Goal: Task Accomplishment & Management: Manage account settings

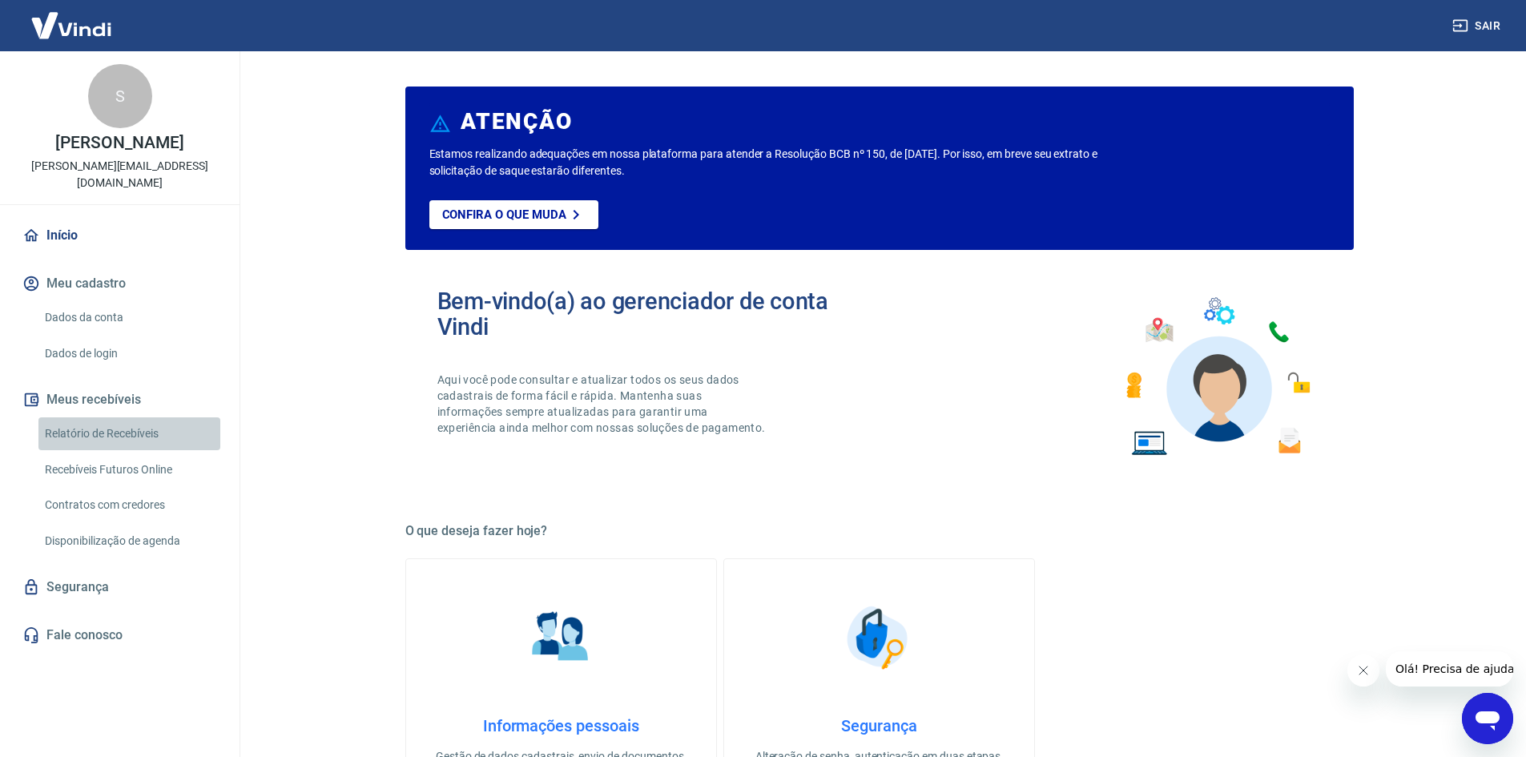
click at [115, 417] on link "Relatório de Recebíveis" at bounding box center [129, 433] width 182 height 33
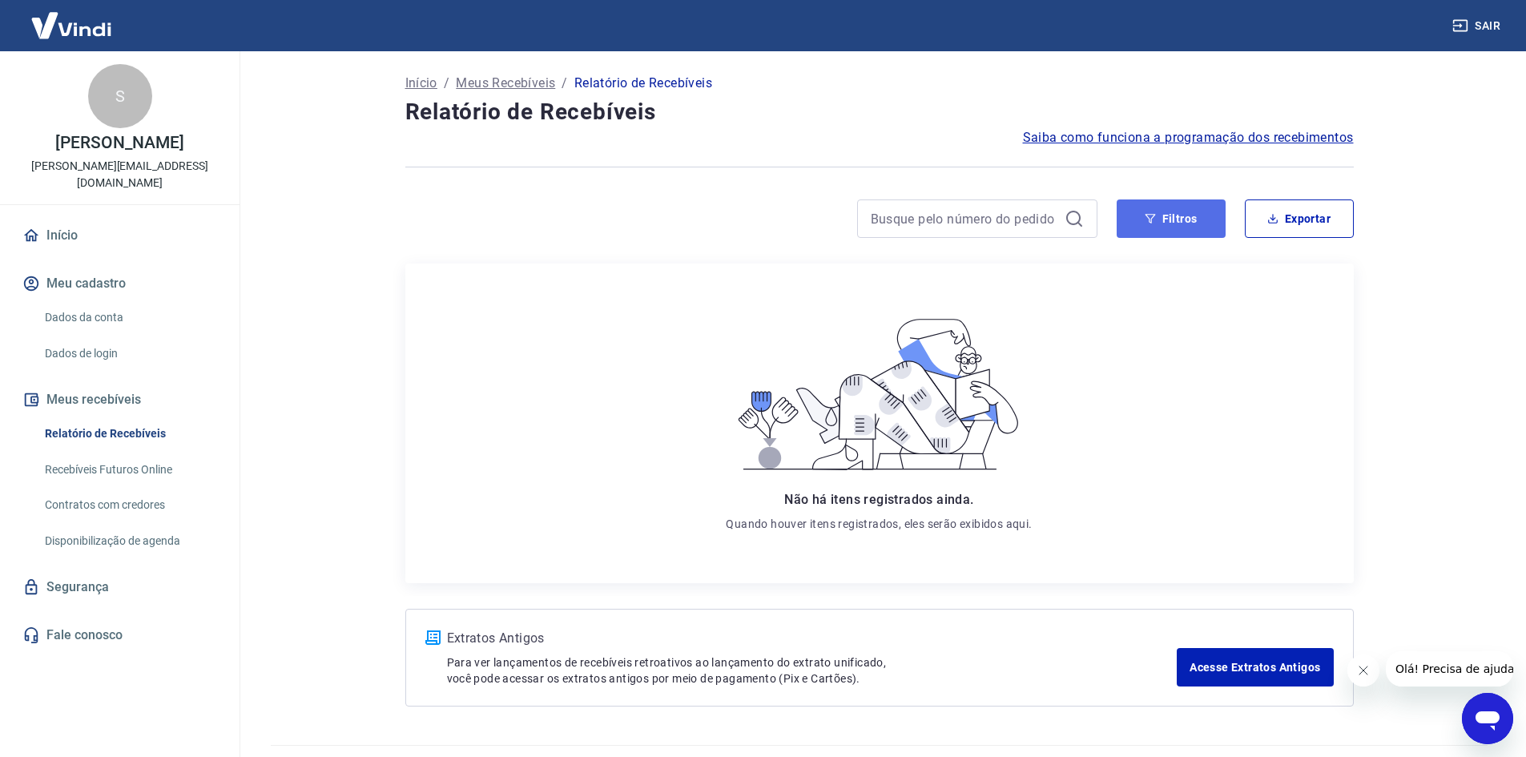
click at [1166, 219] on button "Filtros" at bounding box center [1170, 218] width 109 height 38
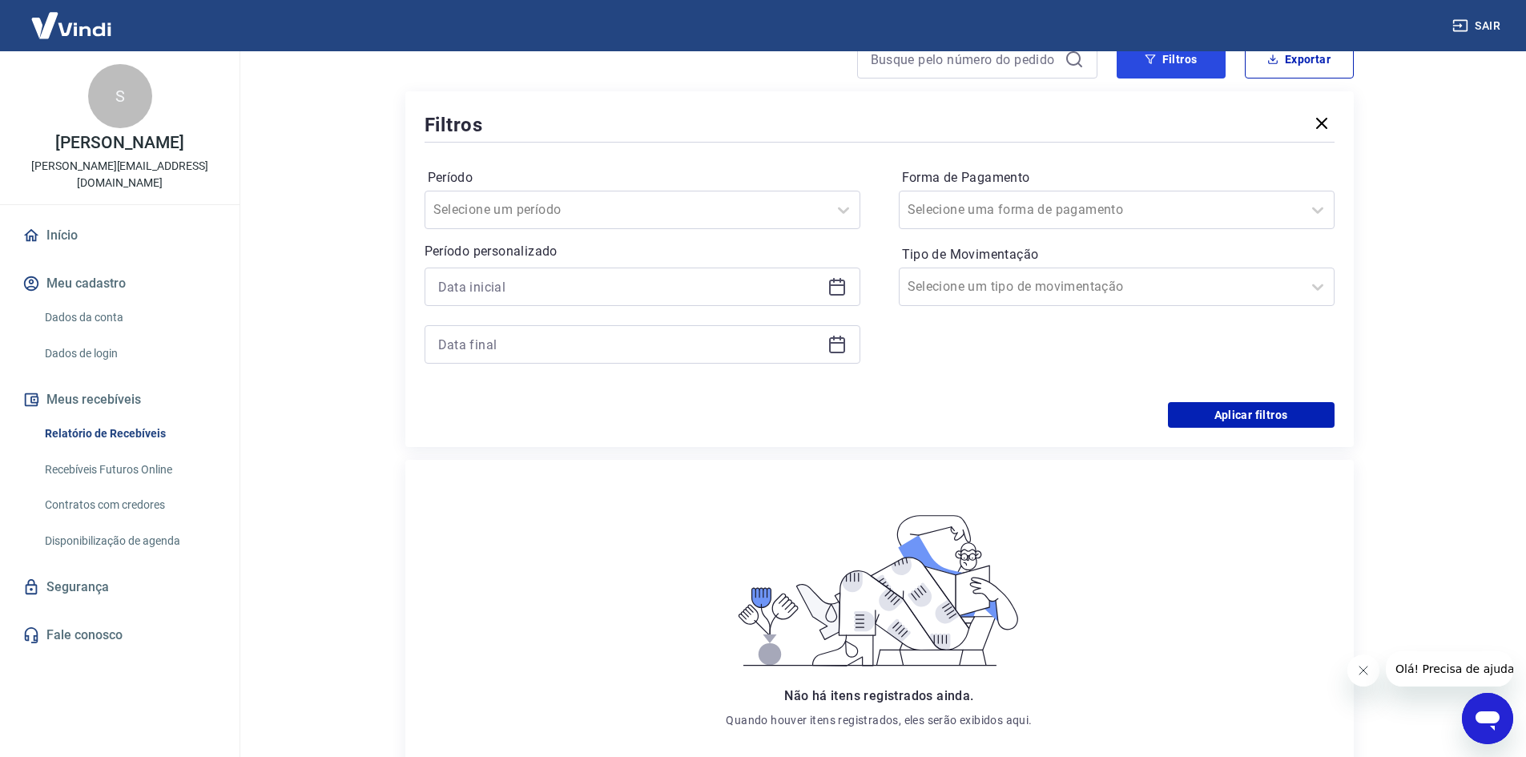
scroll to position [160, 0]
click at [799, 215] on div at bounding box center [626, 209] width 386 height 22
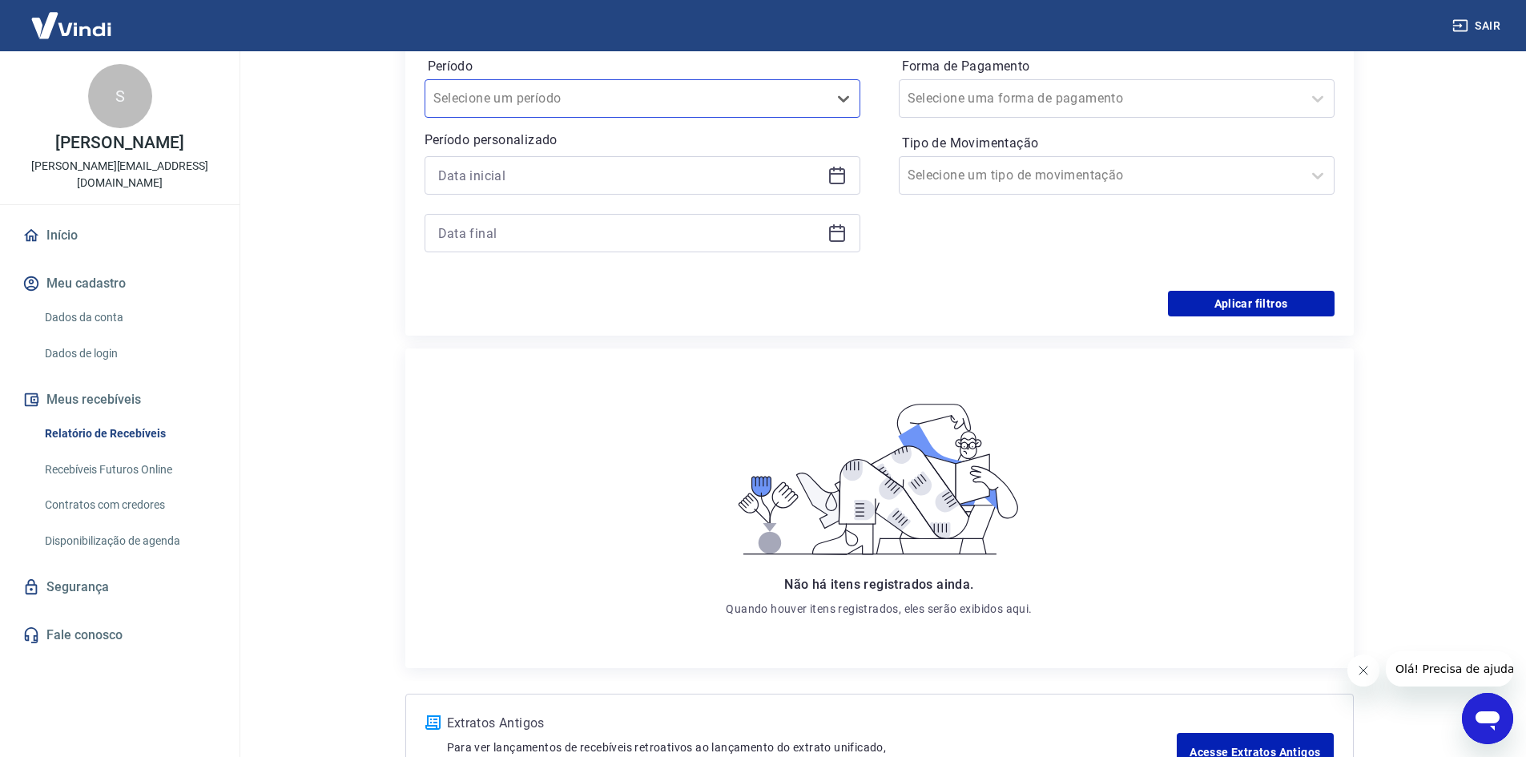
scroll to position [394, 0]
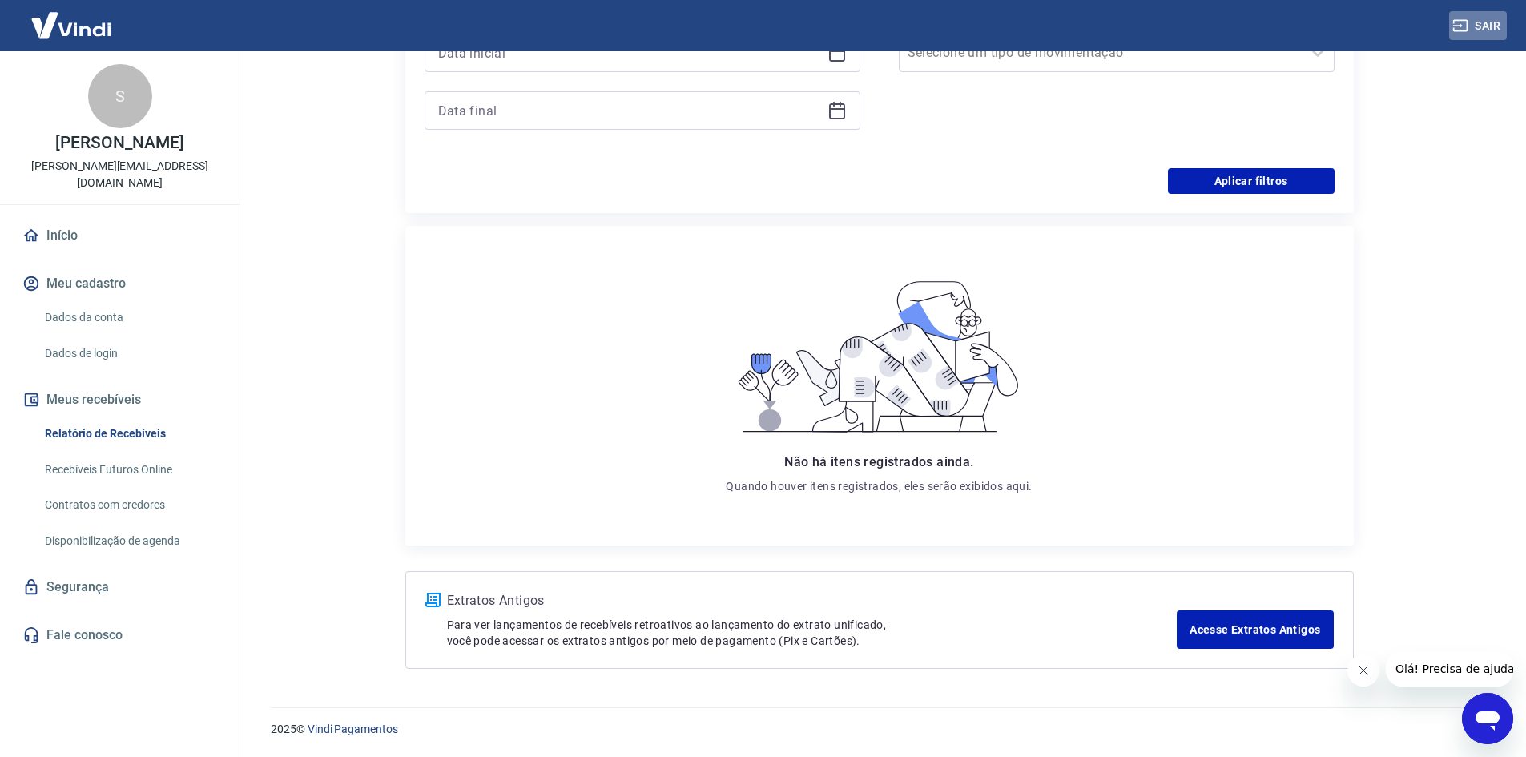
click at [1471, 30] on button "Sair" at bounding box center [1478, 26] width 58 height 30
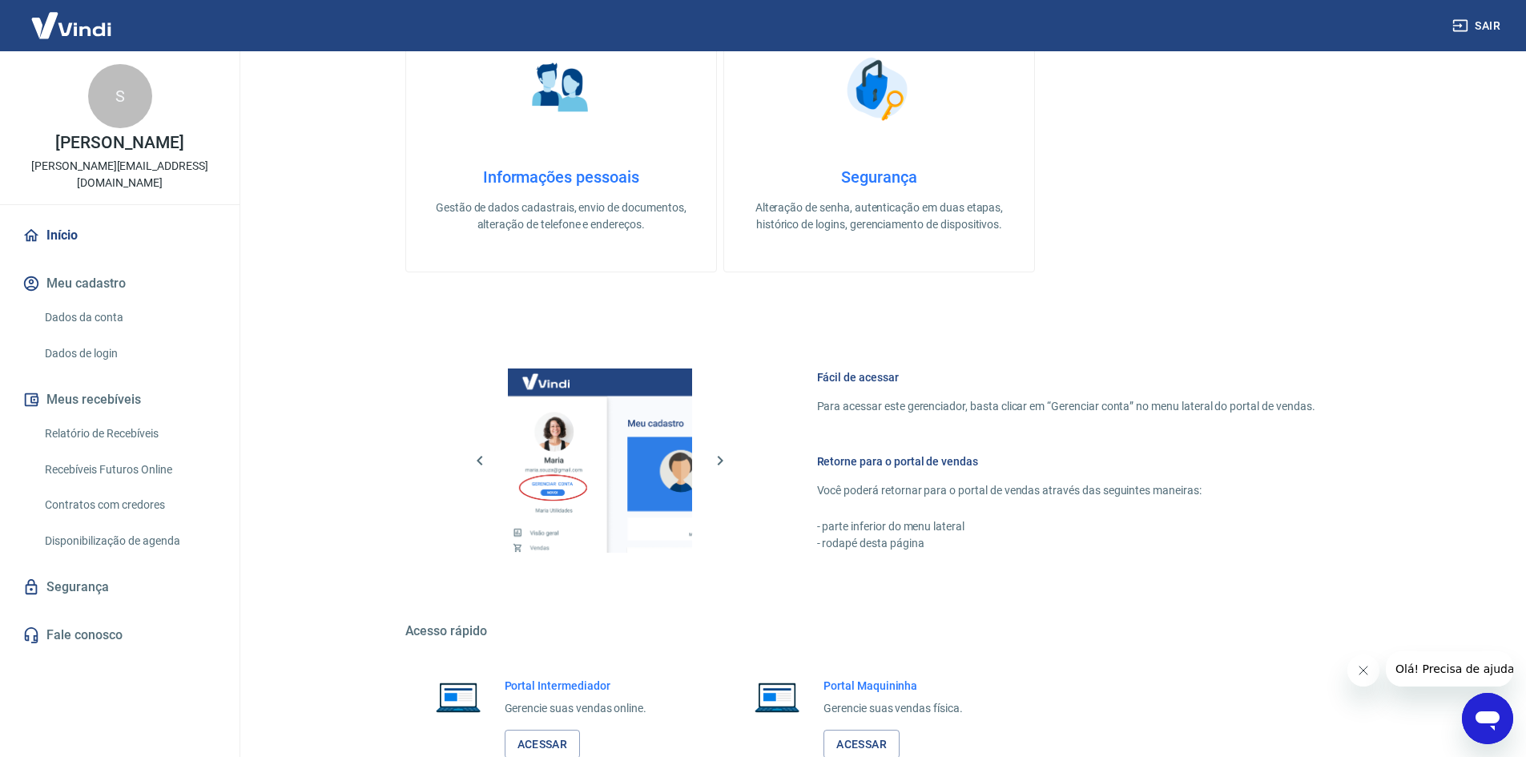
scroll to position [657, 0]
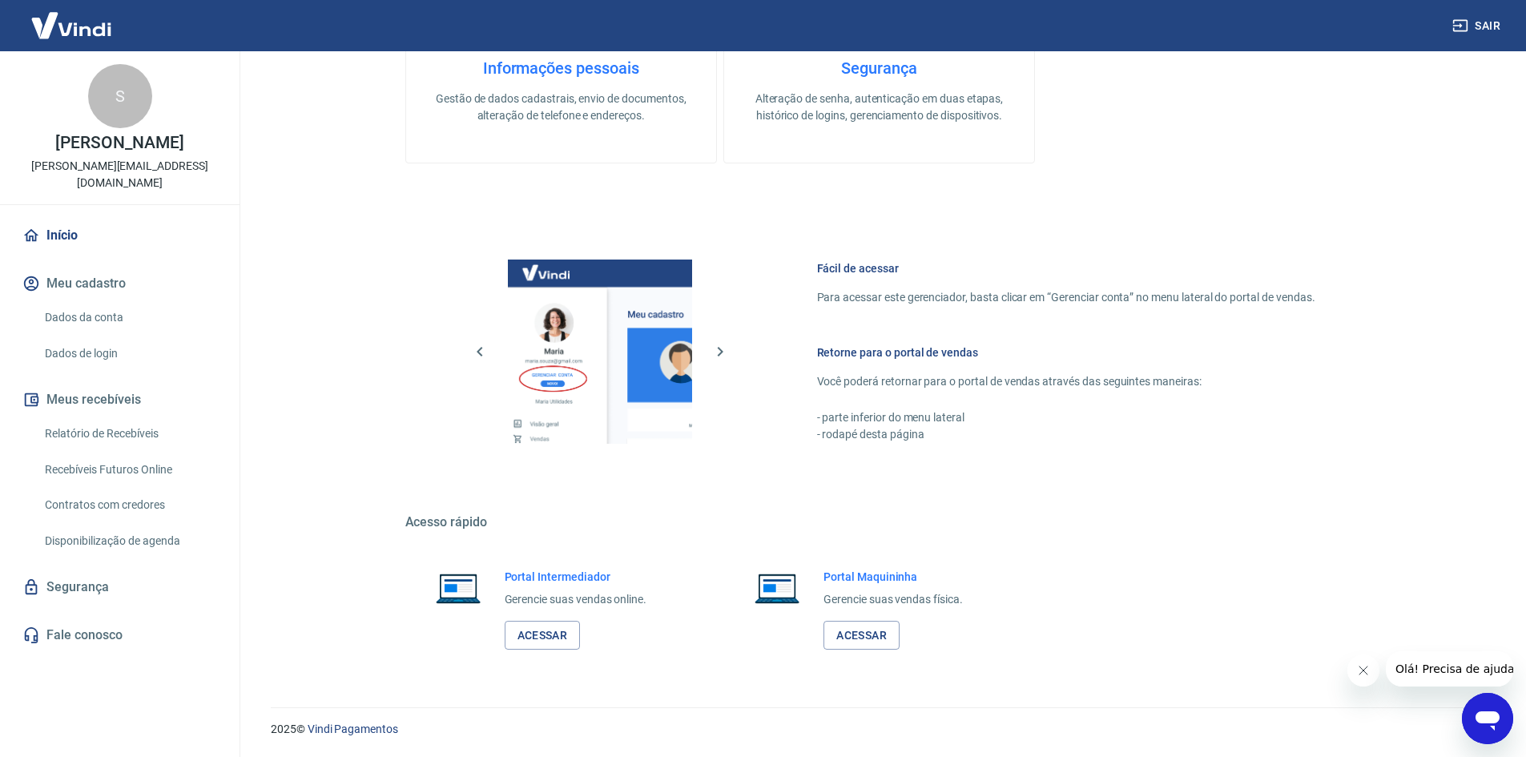
click at [91, 301] on link "Dados da conta" at bounding box center [129, 317] width 182 height 33
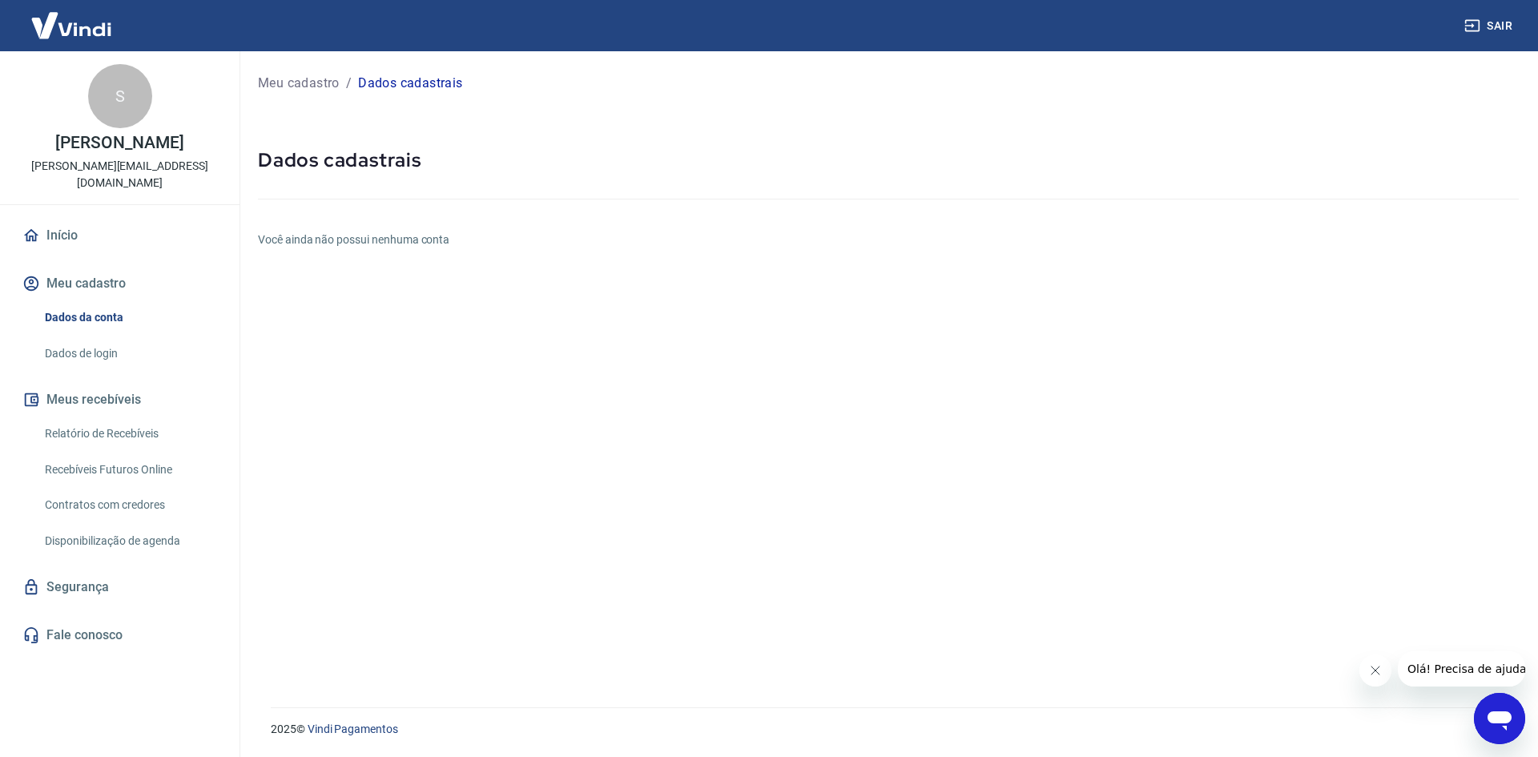
click at [60, 226] on link "Início" at bounding box center [119, 235] width 201 height 35
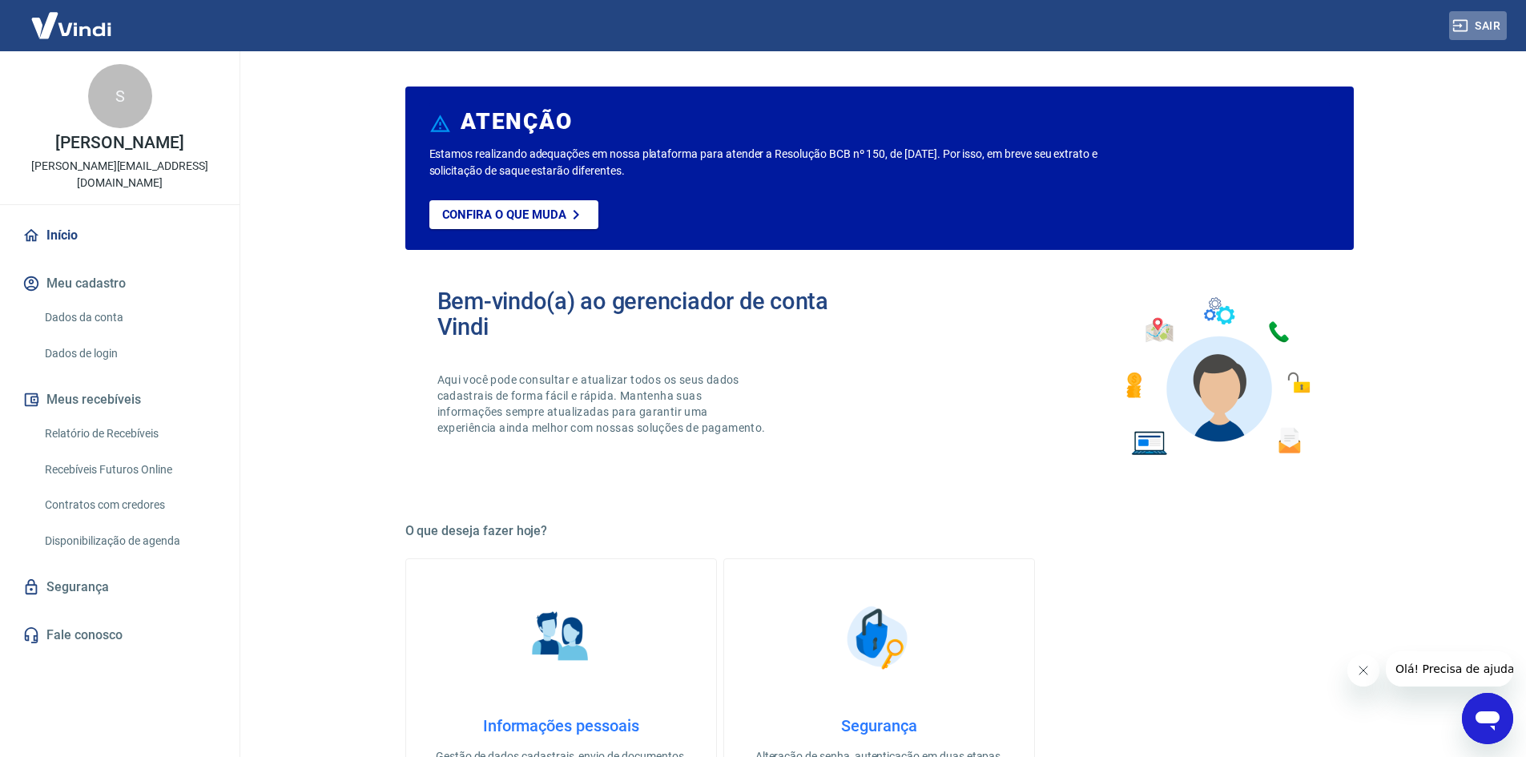
click at [1485, 21] on button "Sair" at bounding box center [1478, 26] width 58 height 30
